Goal: Task Accomplishment & Management: Use online tool/utility

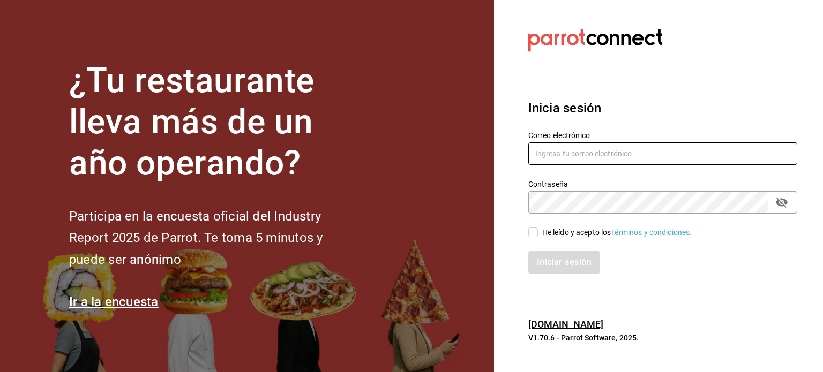
type input "multiuser@sereno.com"
click at [534, 234] on input "He leído y acepto los Términos y condiciones." at bounding box center [533, 233] width 10 height 10
checkbox input "true"
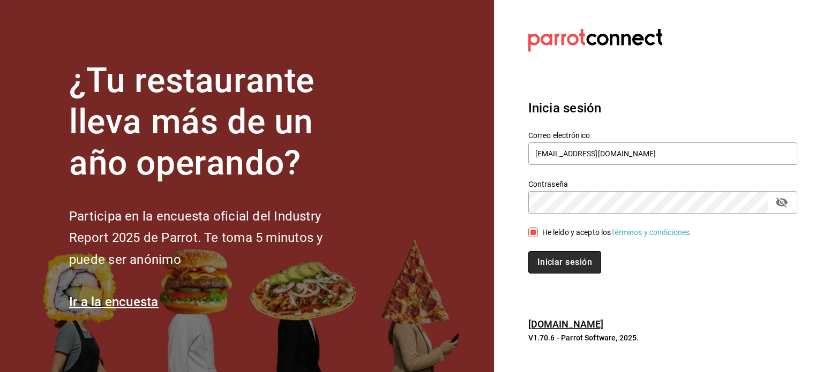
click at [550, 262] on button "Iniciar sesión" at bounding box center [564, 262] width 73 height 22
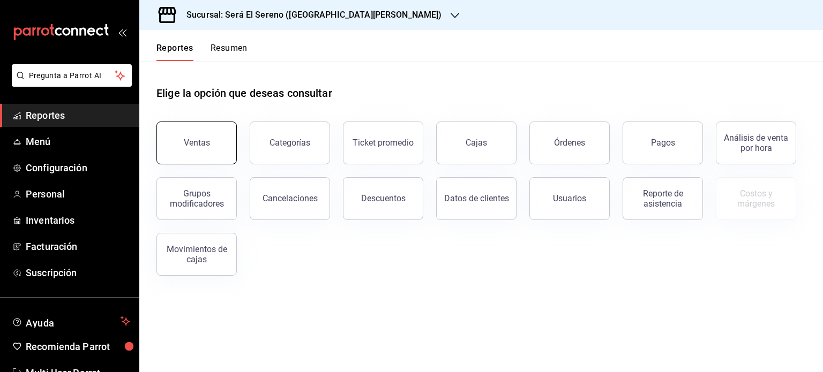
click at [200, 145] on div "Ventas" at bounding box center [197, 143] width 26 height 10
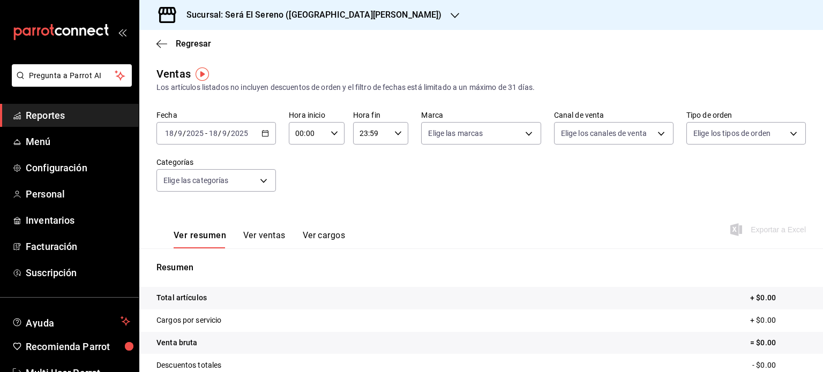
click at [262, 134] on icon "button" at bounding box center [264, 133] width 7 height 7
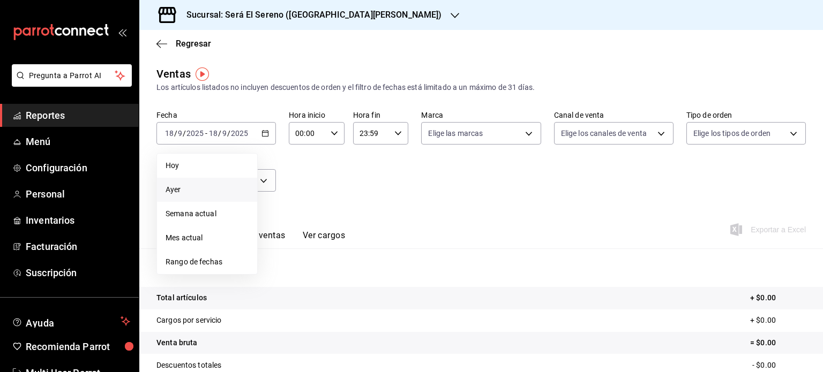
click at [232, 185] on span "Ayer" at bounding box center [207, 189] width 83 height 11
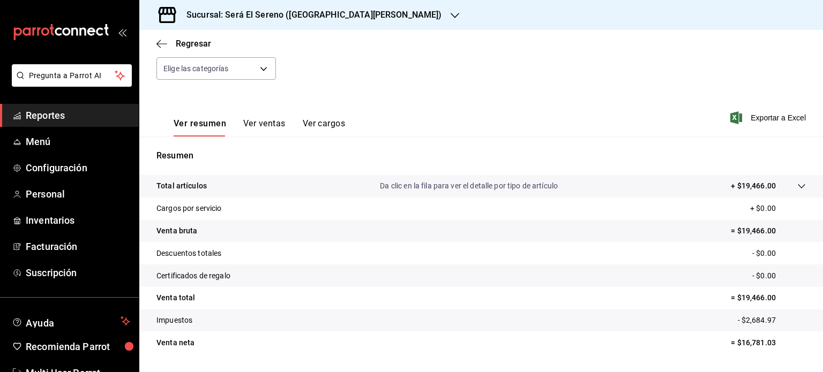
scroll to position [141, 0]
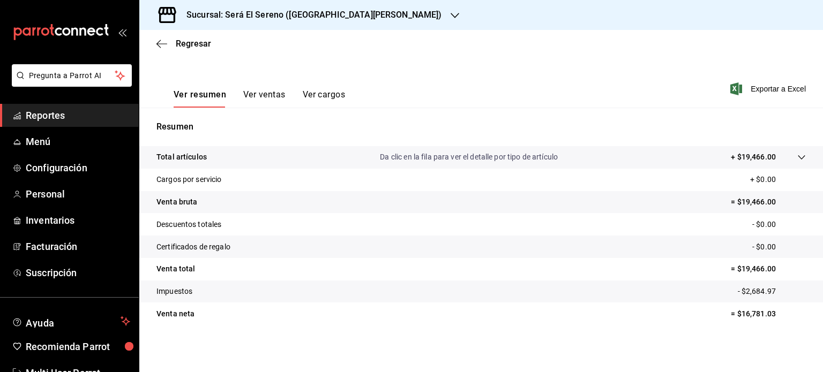
click at [451, 13] on icon "button" at bounding box center [455, 15] width 9 height 9
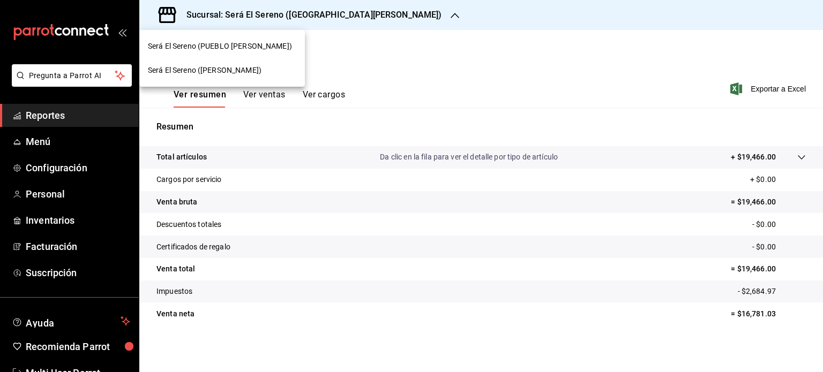
click at [269, 74] on div "Será El Sereno ([PERSON_NAME])" at bounding box center [222, 70] width 148 height 11
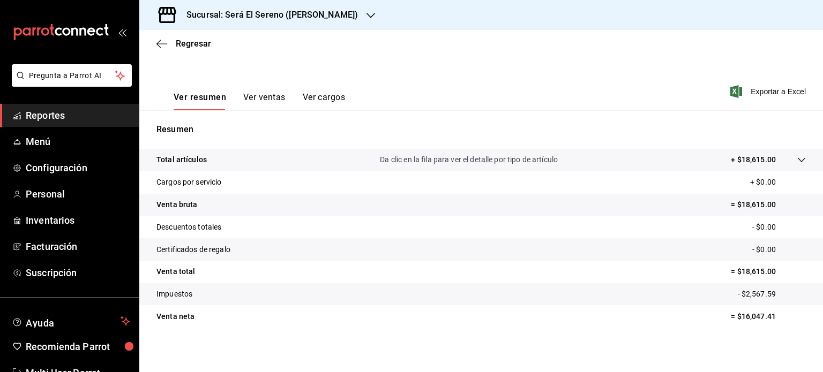
scroll to position [141, 0]
